Goal: Task Accomplishment & Management: Use online tool/utility

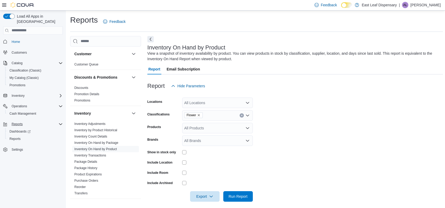
scroll to position [177, 0]
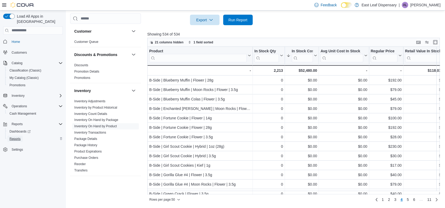
click at [13, 137] on span "Reports" at bounding box center [14, 139] width 11 height 4
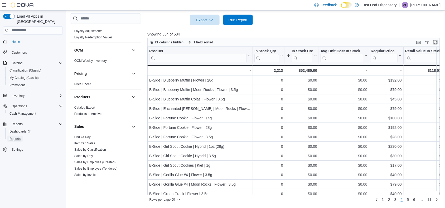
scroll to position [167, 0]
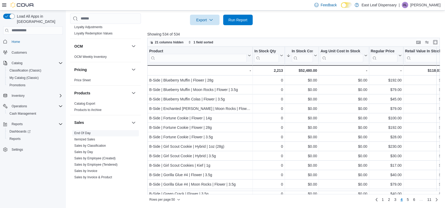
click at [85, 133] on link "End Of Day" at bounding box center [82, 133] width 16 height 4
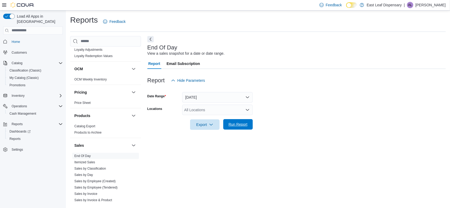
click at [232, 128] on span "Run Report" at bounding box center [237, 124] width 23 height 11
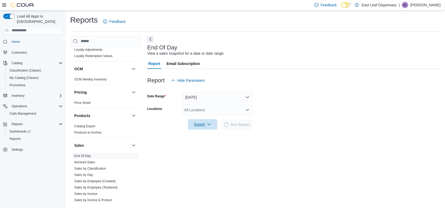
click at [198, 129] on span "Export" at bounding box center [202, 124] width 23 height 11
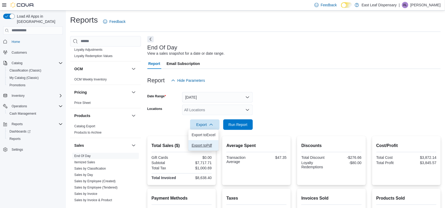
click at [203, 144] on span "Export to Pdf" at bounding box center [203, 146] width 24 height 4
